Goal: Communication & Community: Share content

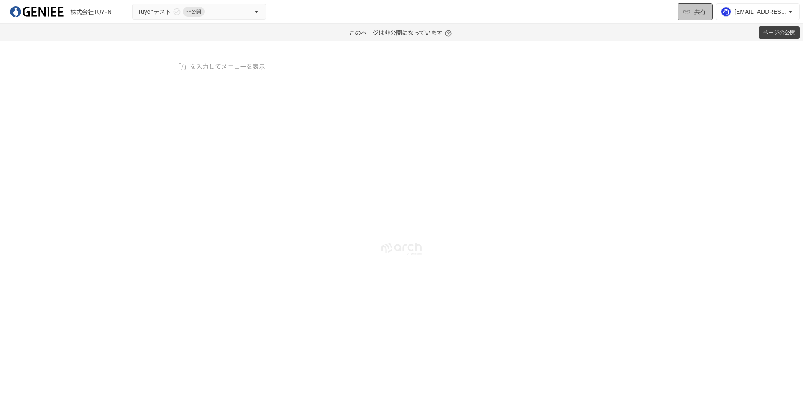
click at [701, 11] on span "共有" at bounding box center [700, 11] width 12 height 9
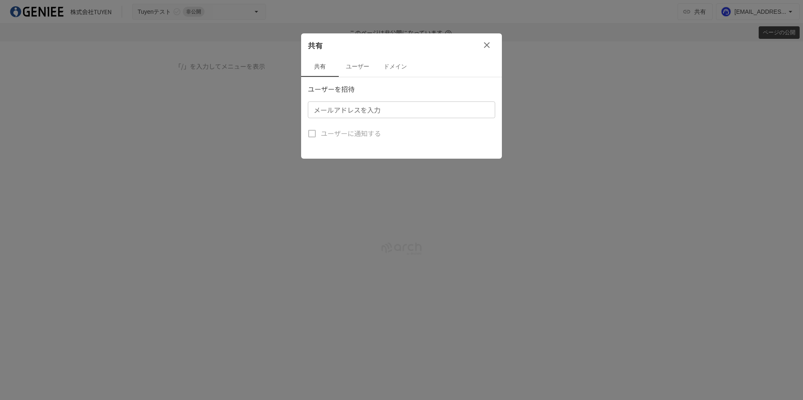
click at [356, 67] on button "ユーザー" at bounding box center [358, 67] width 38 height 20
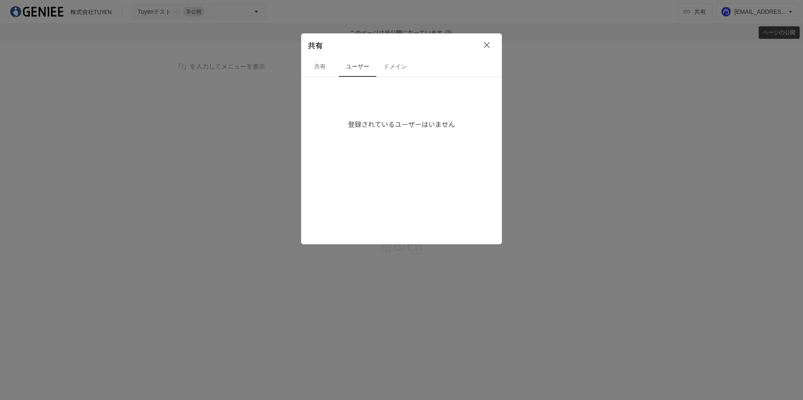
click at [324, 64] on button "共有" at bounding box center [320, 67] width 38 height 20
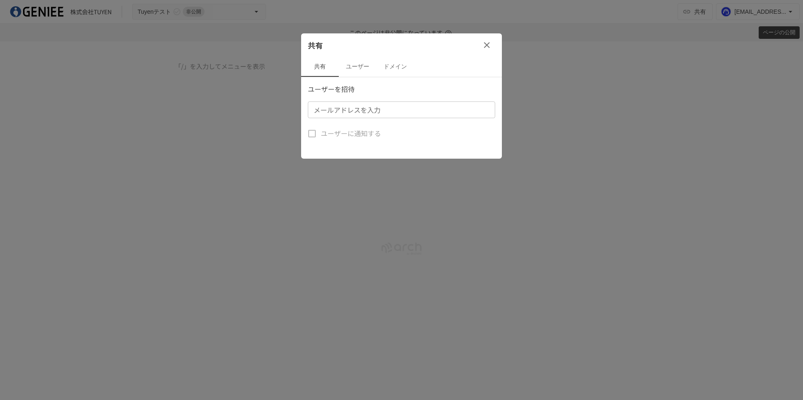
click at [349, 104] on div "メールアドレスを入力 メールアドレスを入力" at bounding box center [401, 110] width 187 height 17
type input "**********"
click at [418, 86] on p "ユーザーを招待" at bounding box center [401, 89] width 187 height 11
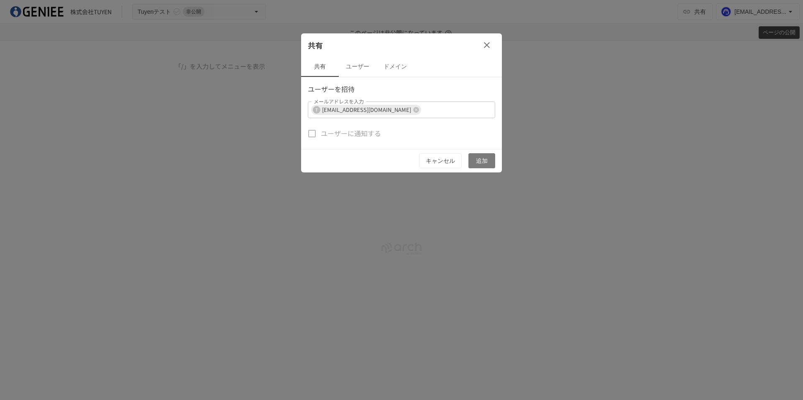
click at [483, 159] on button "追加" at bounding box center [481, 160] width 27 height 15
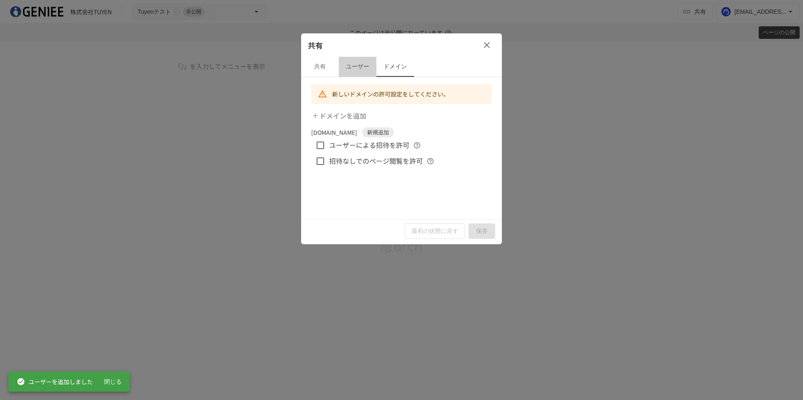
click at [354, 67] on button "ユーザー" at bounding box center [358, 67] width 38 height 20
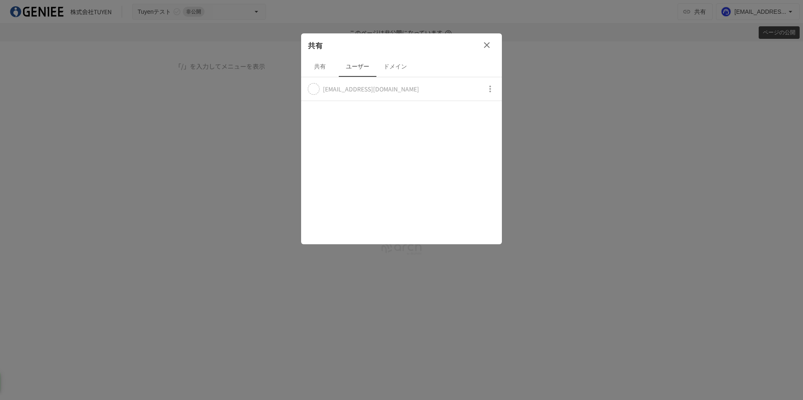
click at [486, 41] on icon "button" at bounding box center [487, 45] width 10 height 10
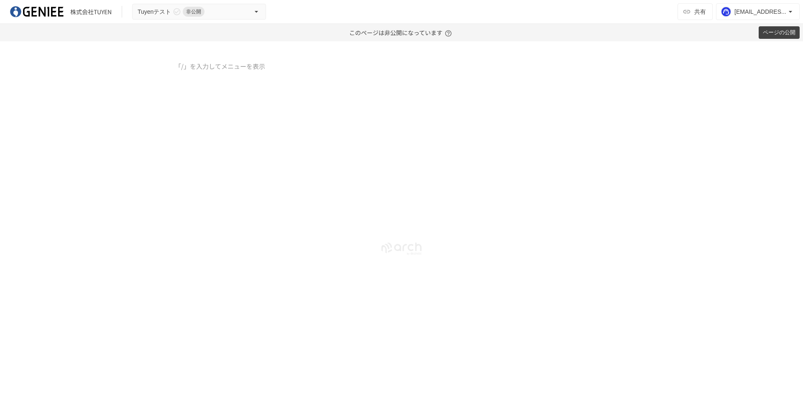
click at [769, 35] on button "ページの公開" at bounding box center [778, 32] width 41 height 13
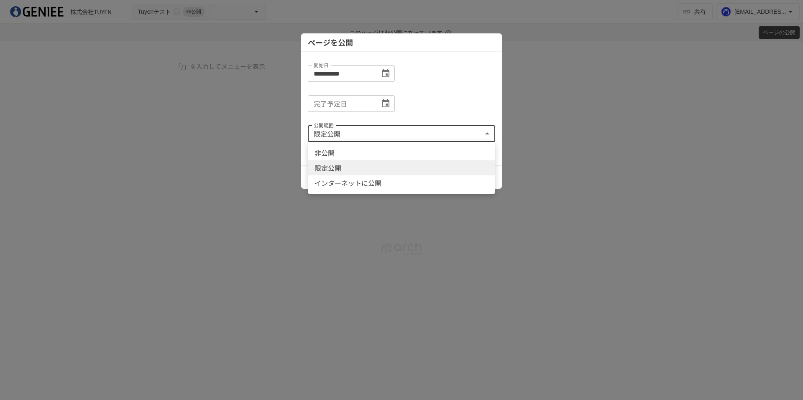
click at [394, 138] on body "**********" at bounding box center [401, 200] width 803 height 400
click at [394, 138] on div at bounding box center [401, 200] width 803 height 400
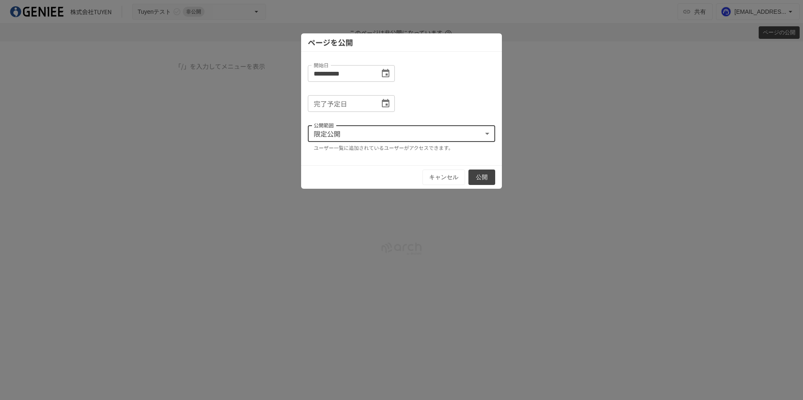
click at [469, 183] on button "公開" at bounding box center [481, 177] width 27 height 15
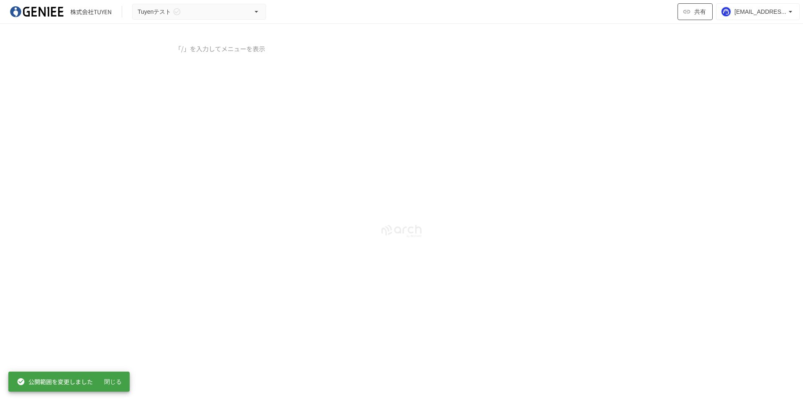
click at [688, 11] on icon "button" at bounding box center [686, 12] width 8 height 8
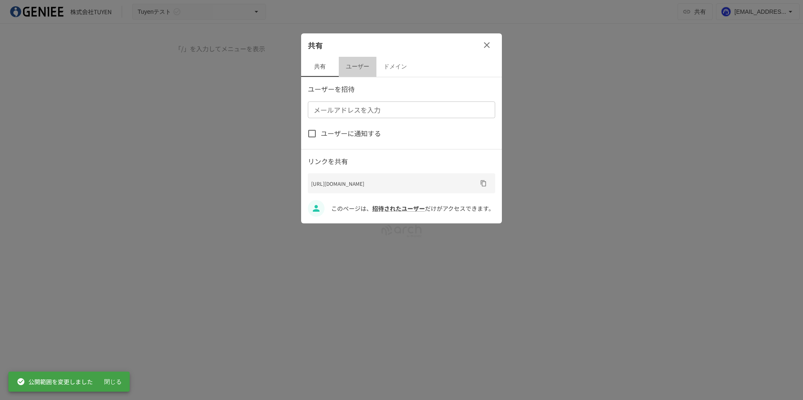
click at [362, 66] on button "ユーザー" at bounding box center [358, 67] width 38 height 20
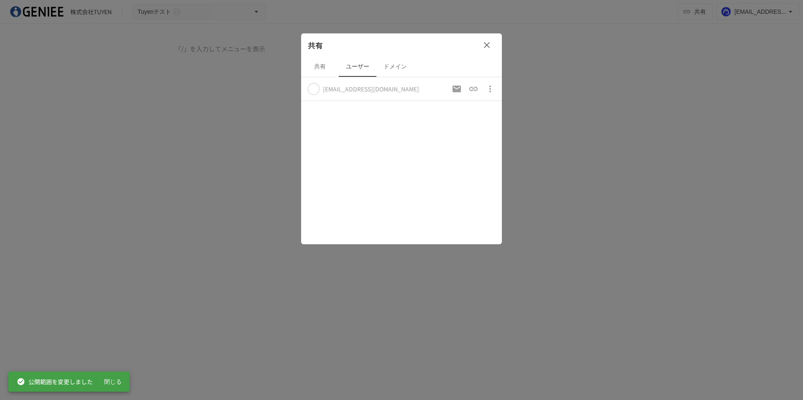
click at [484, 44] on icon "button" at bounding box center [487, 45] width 10 height 10
